Goal: Task Accomplishment & Management: Manage account settings

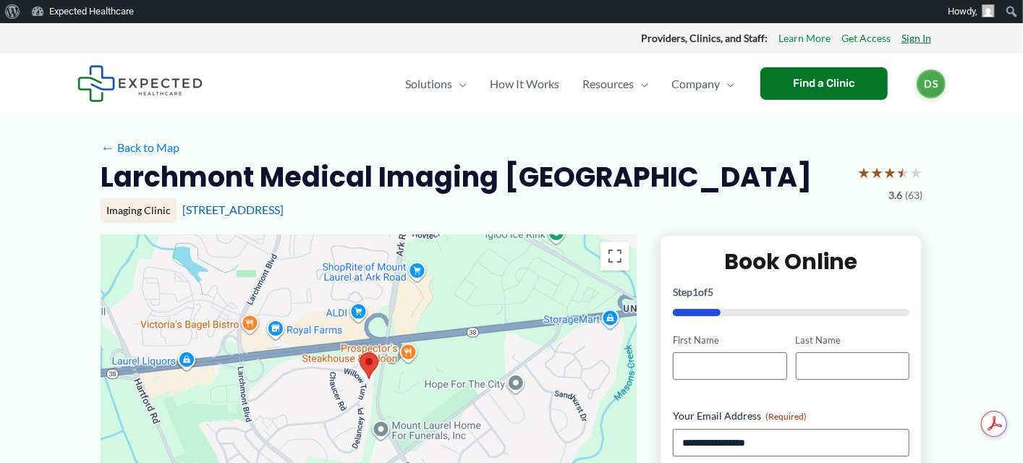
click at [915, 41] on link "Sign In" at bounding box center [917, 38] width 30 height 19
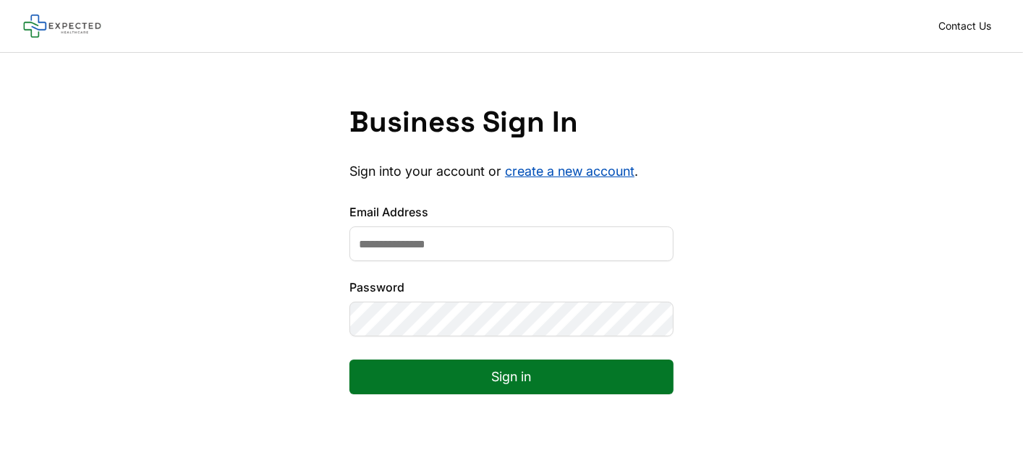
click at [439, 242] on input "Email Address" at bounding box center [511, 243] width 324 height 35
type input "**********"
click at [534, 383] on button "Sign in" at bounding box center [511, 377] width 324 height 35
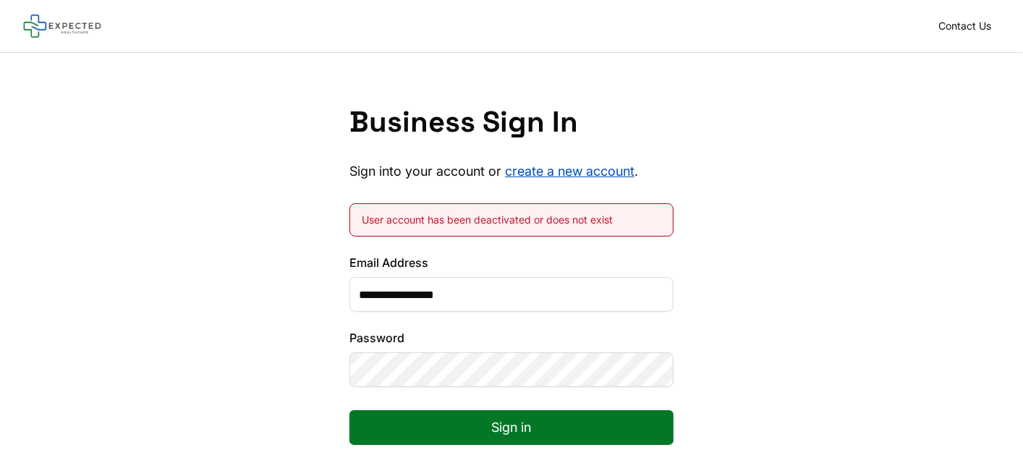
click at [320, 366] on div "**********" at bounding box center [511, 286] width 1023 height 467
click at [509, 420] on button "Sign in" at bounding box center [511, 427] width 324 height 35
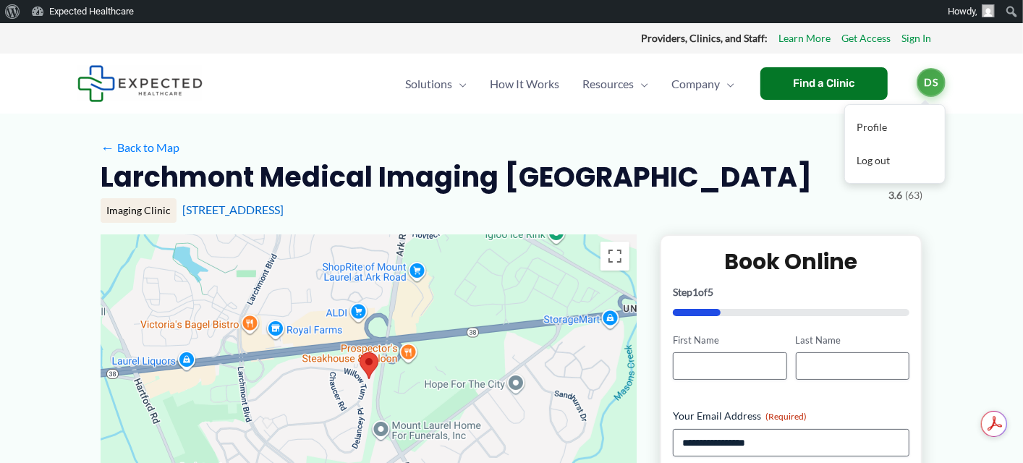
click at [926, 80] on span "DS" at bounding box center [931, 82] width 29 height 29
click at [878, 123] on link "Profile" at bounding box center [895, 127] width 100 height 33
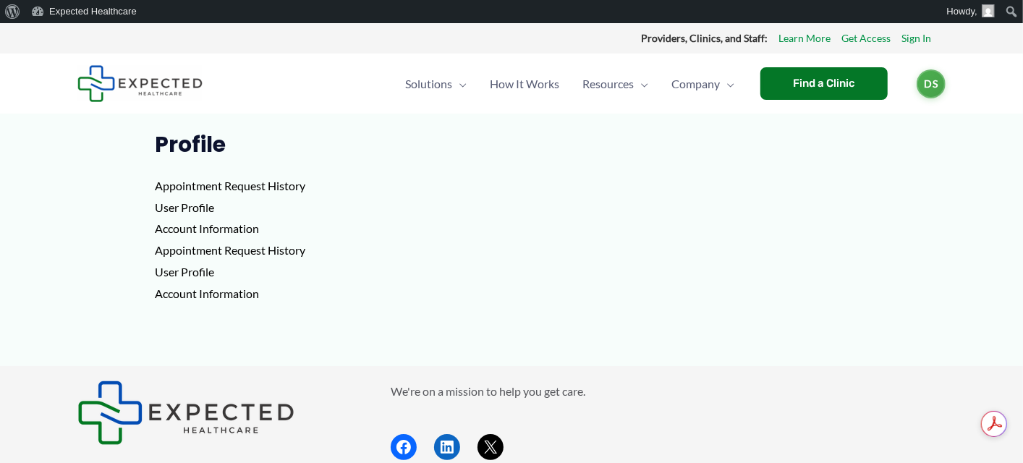
click at [207, 295] on p "Appointment Request History User Profile Account Information Appointment Reques…" at bounding box center [512, 239] width 714 height 129
click at [287, 296] on p "Appointment Request History User Profile Account Information Appointment Reques…" at bounding box center [512, 239] width 714 height 129
click at [933, 84] on span "DS" at bounding box center [931, 82] width 29 height 29
